Goal: Find specific page/section: Find specific page/section

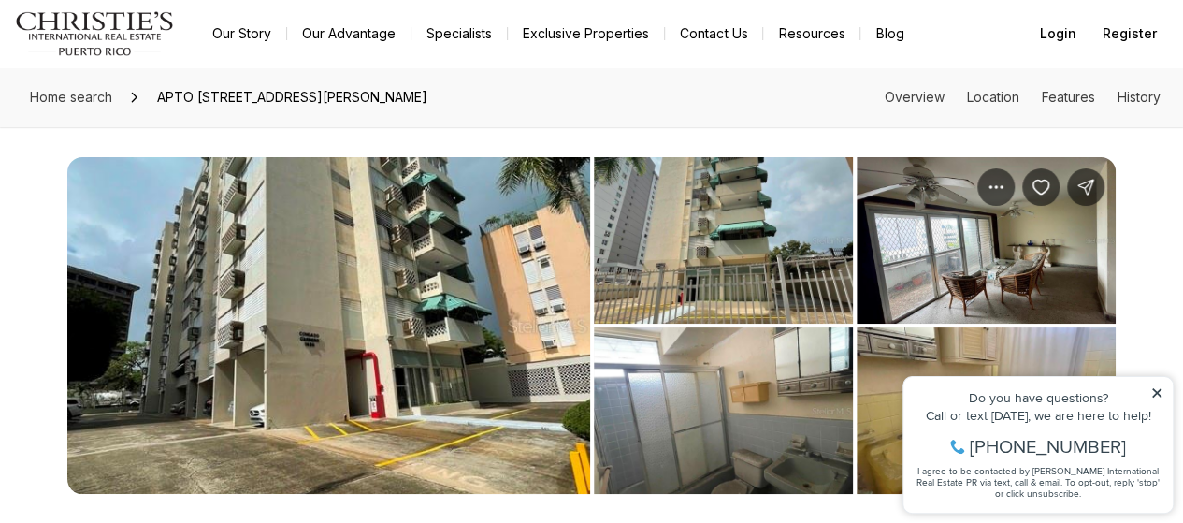
click at [1157, 395] on icon at bounding box center [1157, 392] width 13 height 13
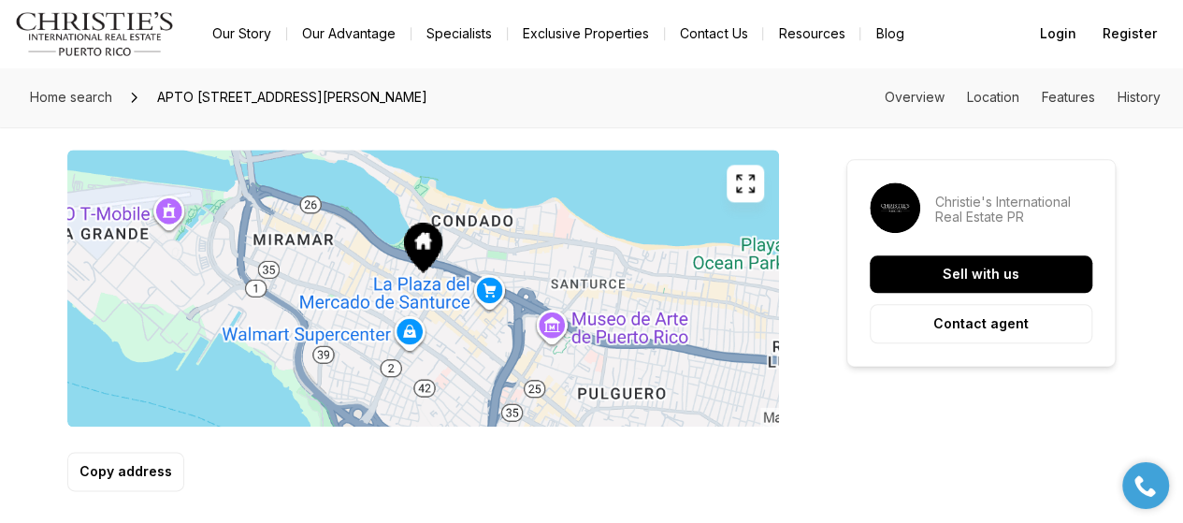
scroll to position [1123, 0]
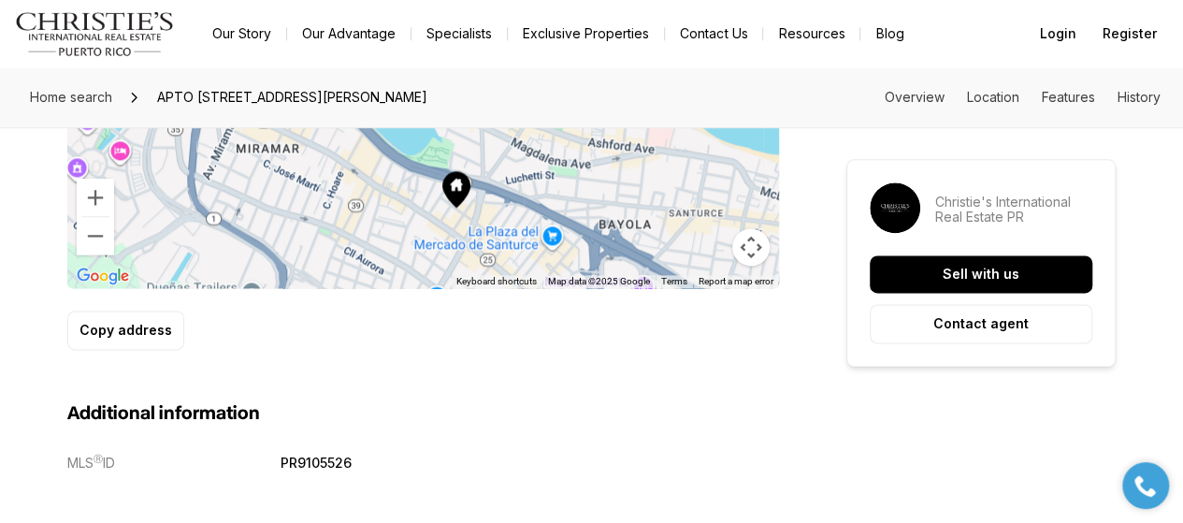
drag, startPoint x: 549, startPoint y: 207, endPoint x: 582, endPoint y: 279, distance: 79.1
click at [582, 279] on div "Map Satellite Keyboard shortcuts Map Data Map data ©2025 Google Map data ©2025 …" at bounding box center [423, 149] width 712 height 277
click at [95, 197] on button "Zoom in" at bounding box center [95, 197] width 37 height 37
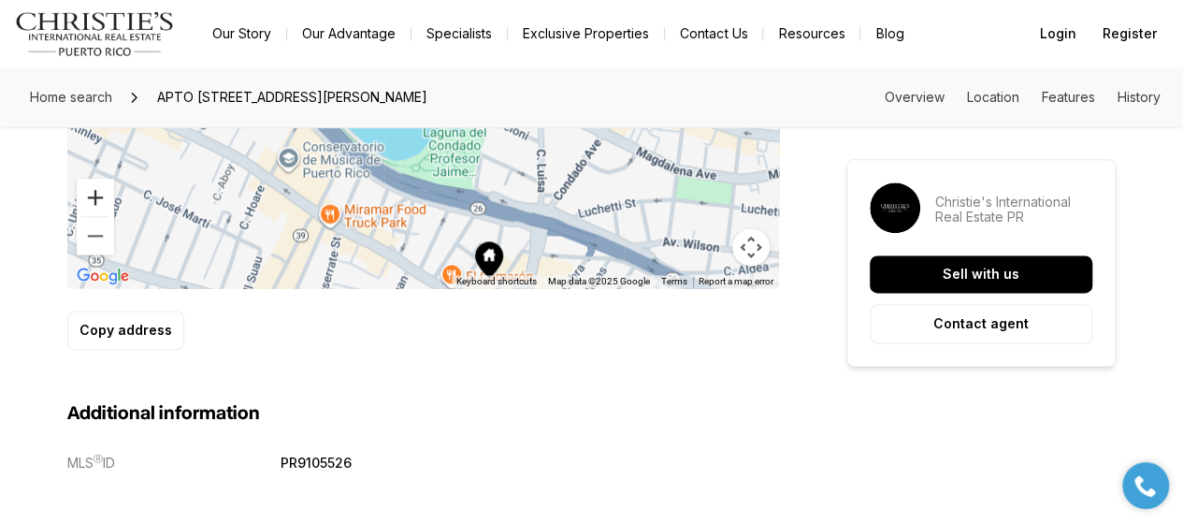
click at [95, 196] on button "Zoom in" at bounding box center [95, 197] width 37 height 37
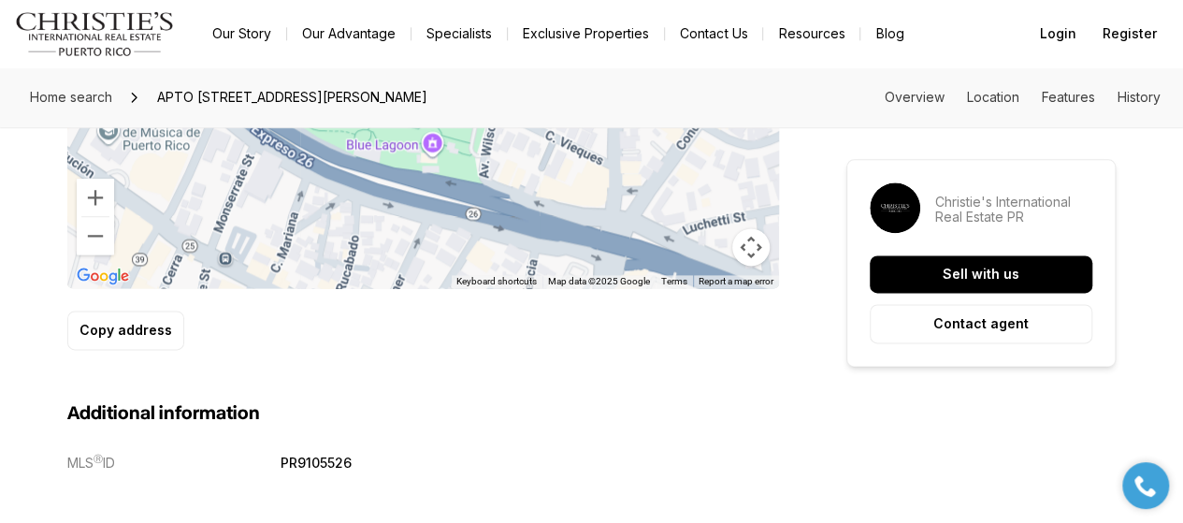
drag, startPoint x: 559, startPoint y: 243, endPoint x: 486, endPoint y: 154, distance: 115.0
click at [486, 154] on div at bounding box center [423, 149] width 712 height 277
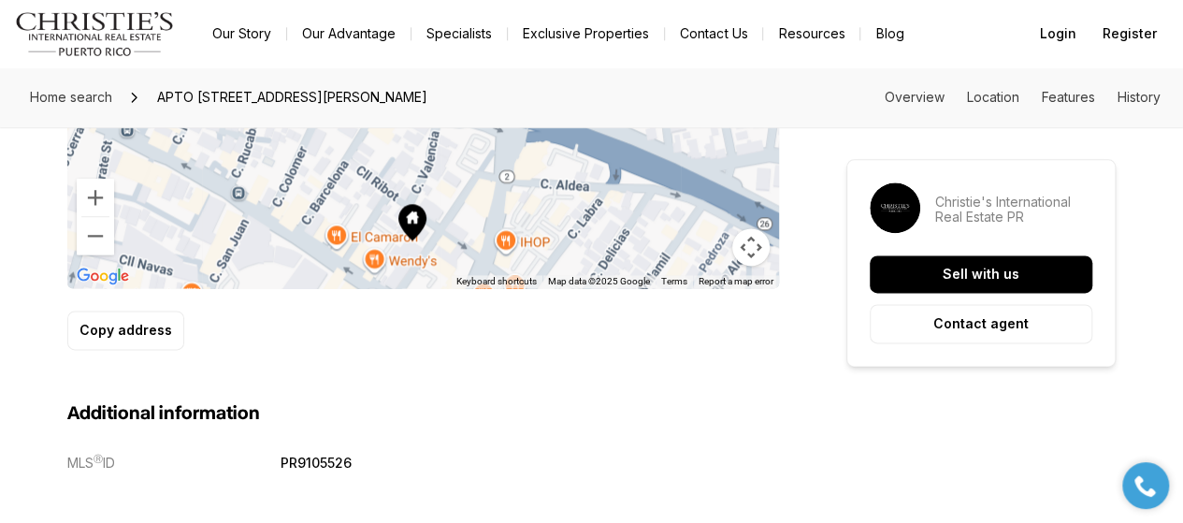
drag, startPoint x: 587, startPoint y: 237, endPoint x: 520, endPoint y: 125, distance: 130.1
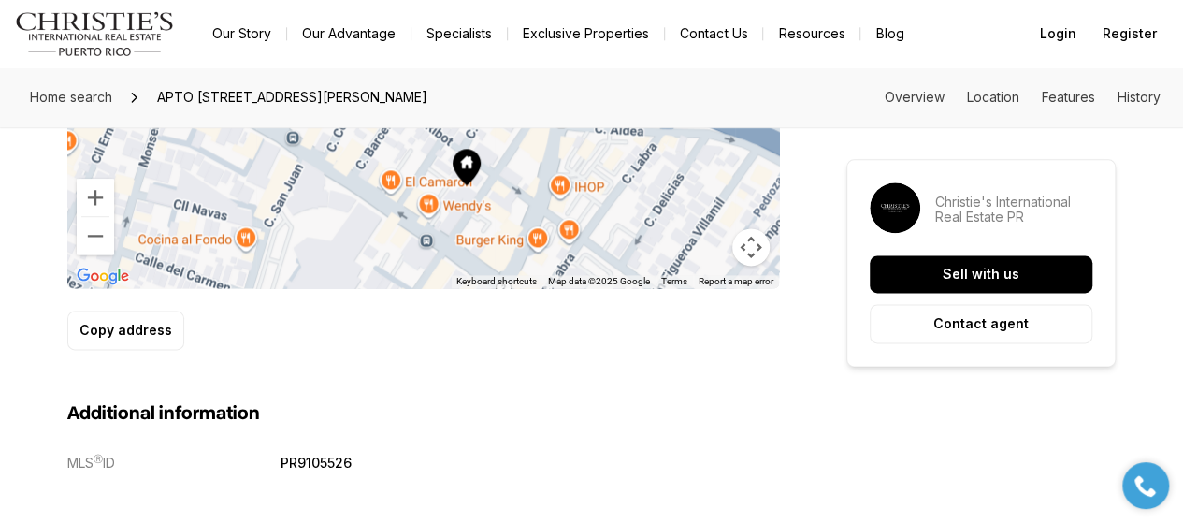
drag, startPoint x: 417, startPoint y: 236, endPoint x: 466, endPoint y: 207, distance: 56.6
click at [469, 203] on div at bounding box center [423, 149] width 712 height 277
click at [97, 199] on button "Zoom in" at bounding box center [95, 197] width 37 height 37
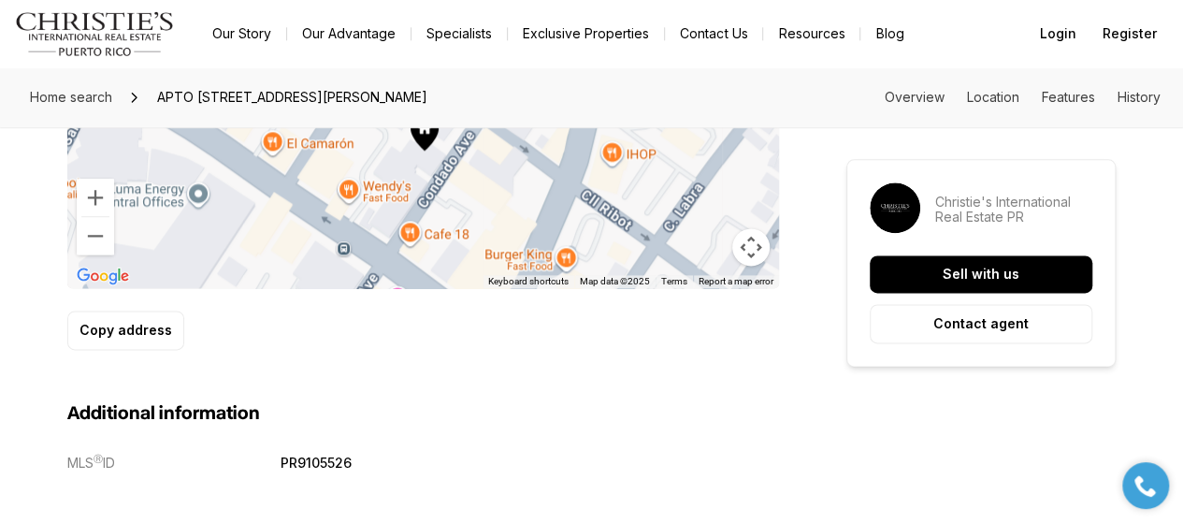
drag, startPoint x: 617, startPoint y: 237, endPoint x: 525, endPoint y: 141, distance: 133.0
click at [525, 143] on div at bounding box center [423, 149] width 712 height 277
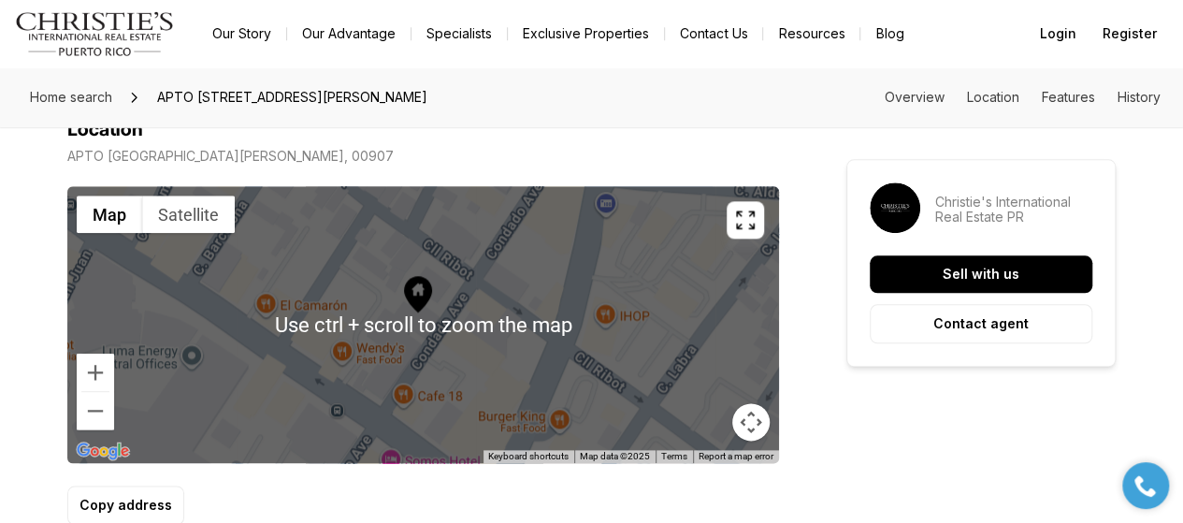
scroll to position [935, 0]
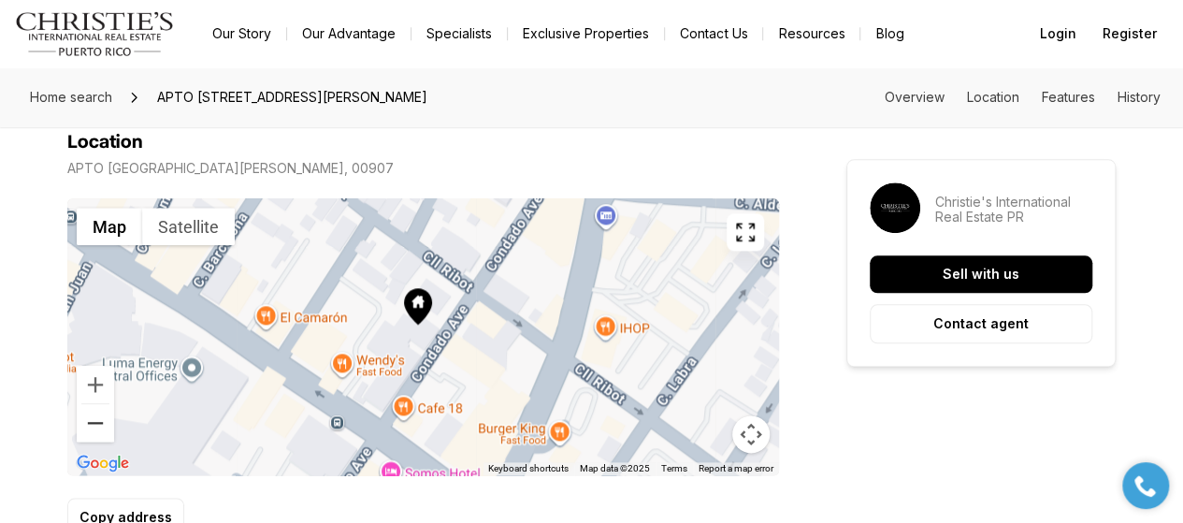
click at [88, 427] on button "Zoom out" at bounding box center [95, 422] width 37 height 37
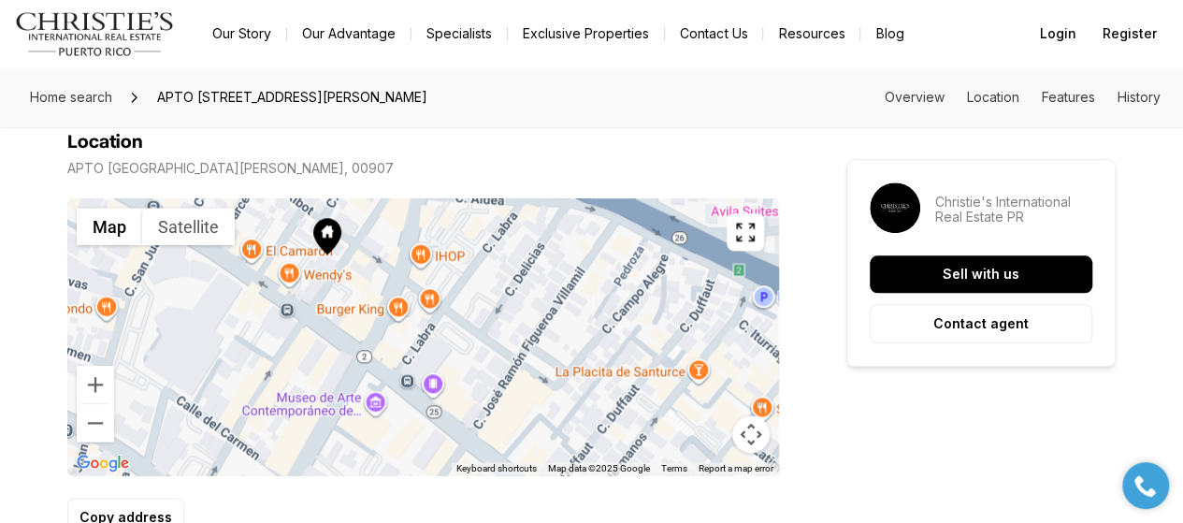
drag, startPoint x: 552, startPoint y: 408, endPoint x: 459, endPoint y: 332, distance: 119.7
click at [459, 332] on div at bounding box center [423, 336] width 712 height 277
